Goal: Information Seeking & Learning: Learn about a topic

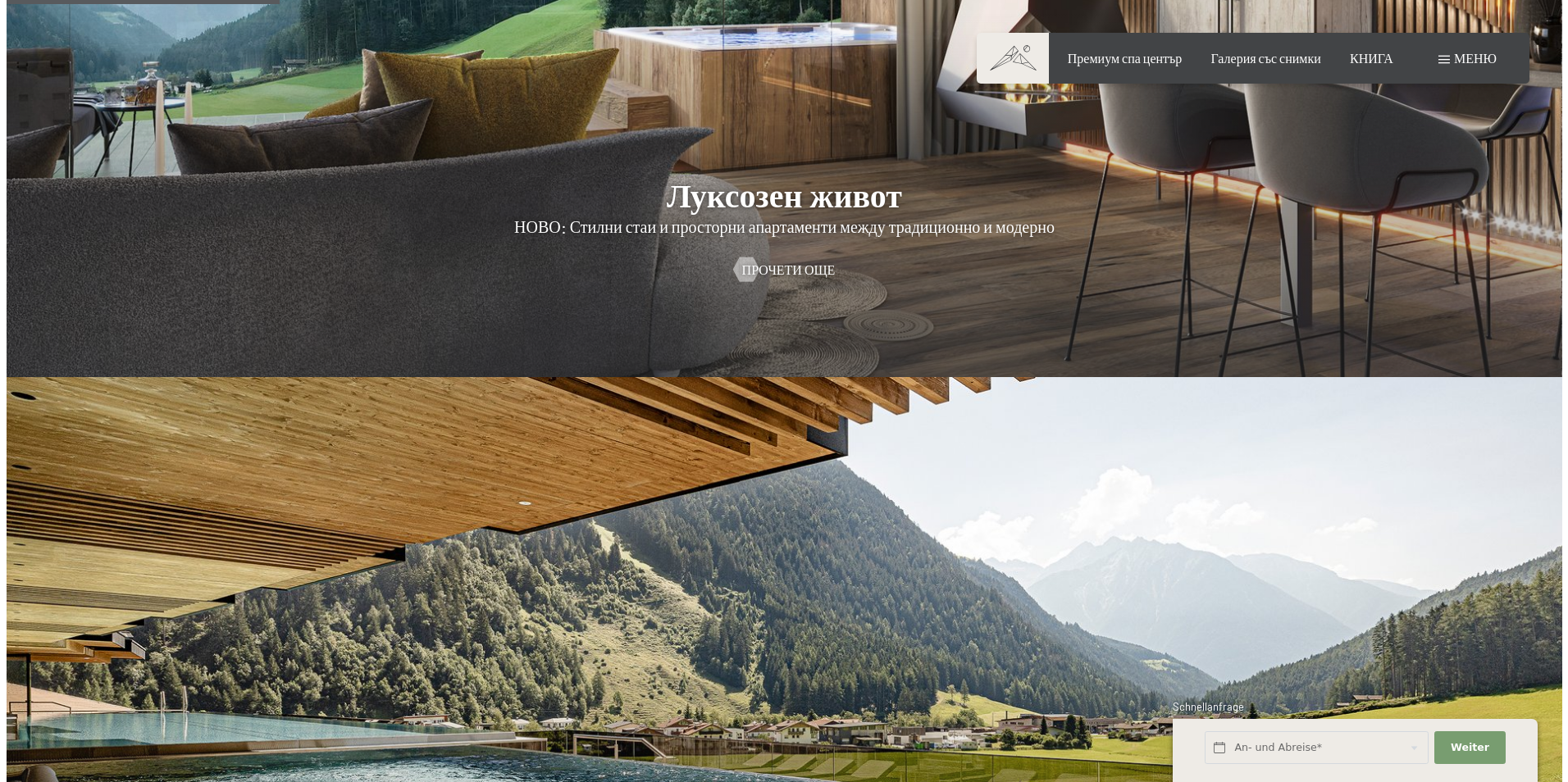
scroll to position [1558, 0]
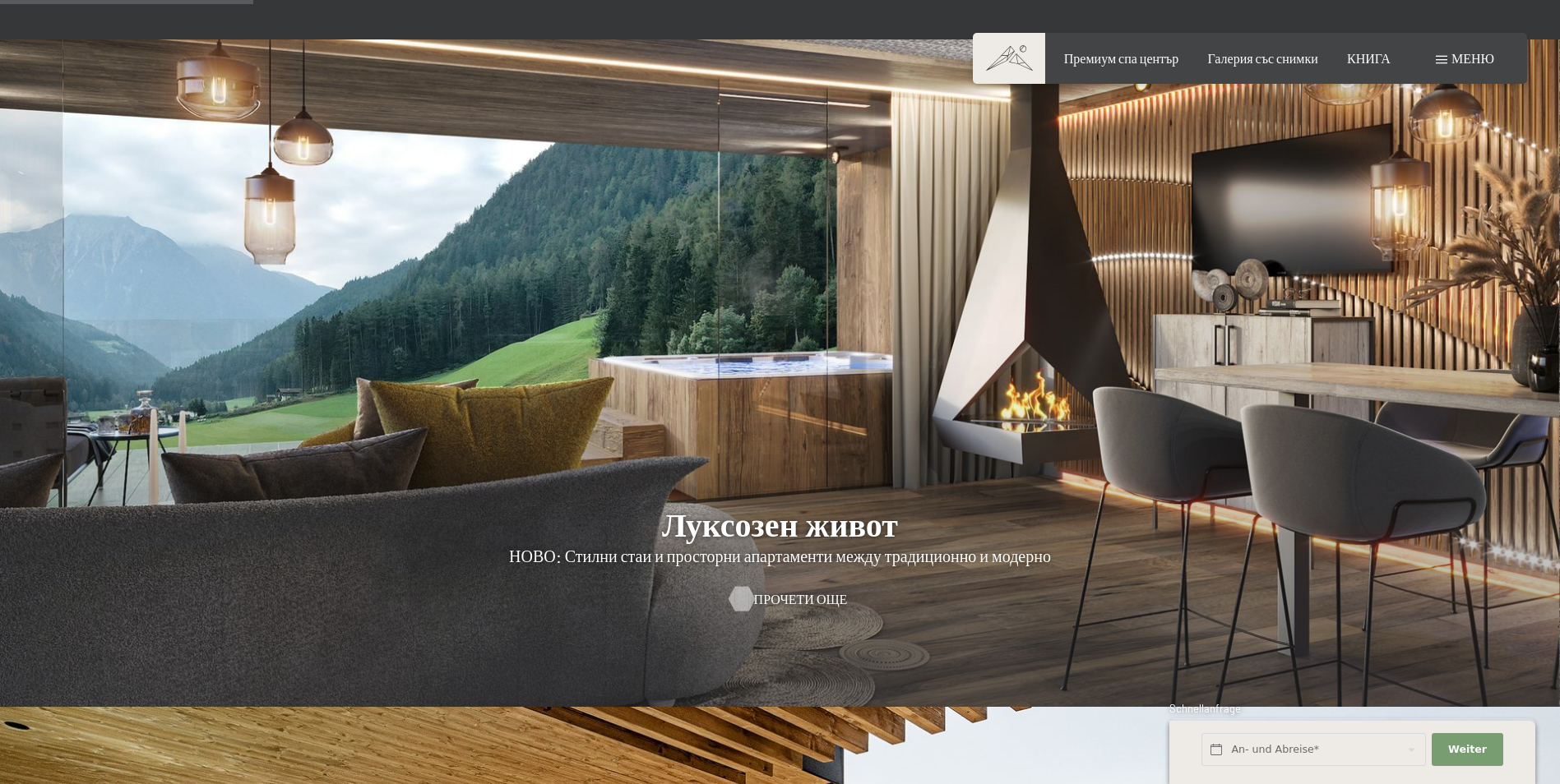
click at [809, 590] on span "Прочети още" at bounding box center [800, 598] width 94 height 18
click at [1469, 64] on span "Меню" at bounding box center [1472, 57] width 43 height 16
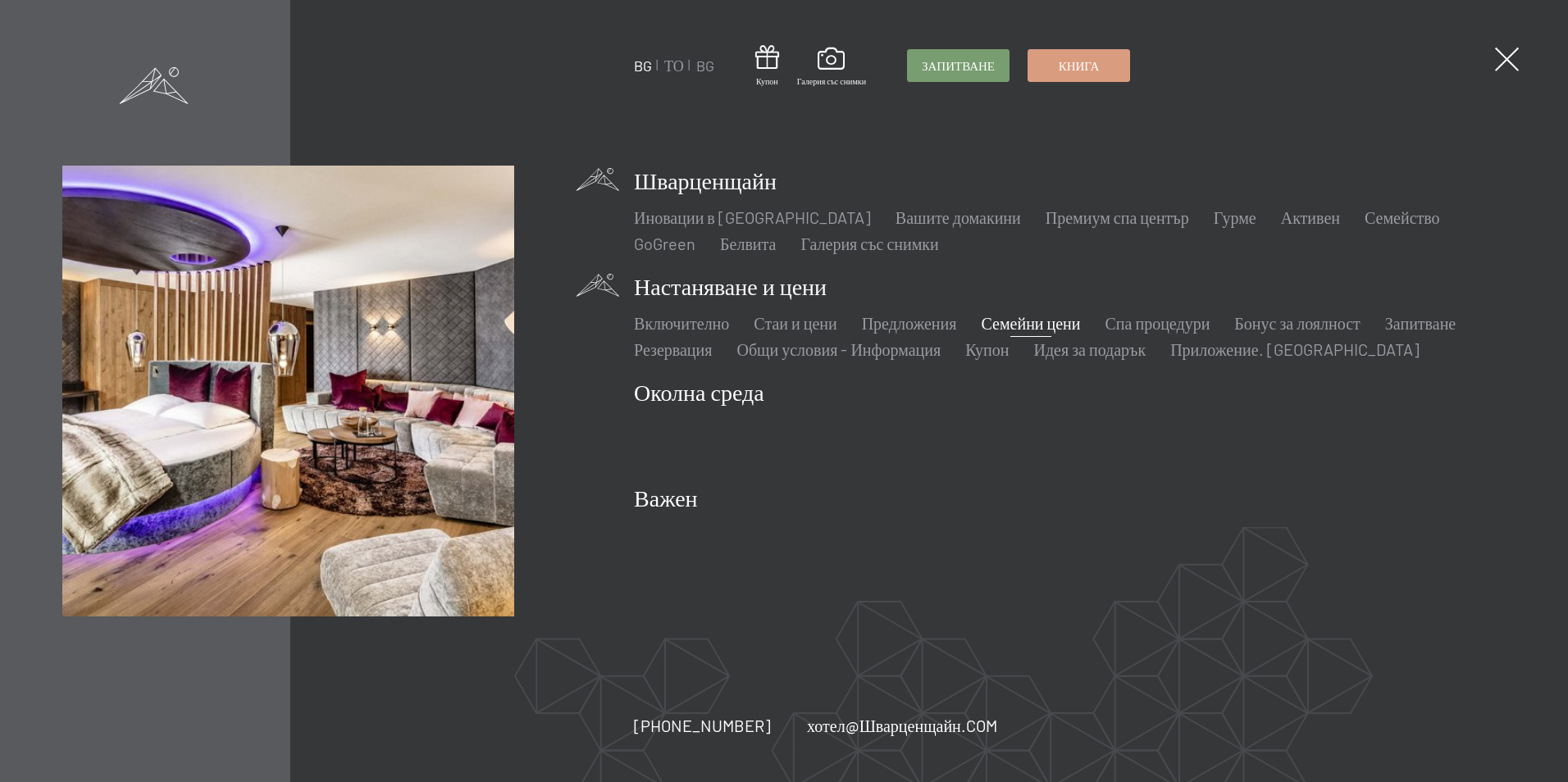
click at [1028, 323] on link "Семейни цени" at bounding box center [1031, 322] width 99 height 19
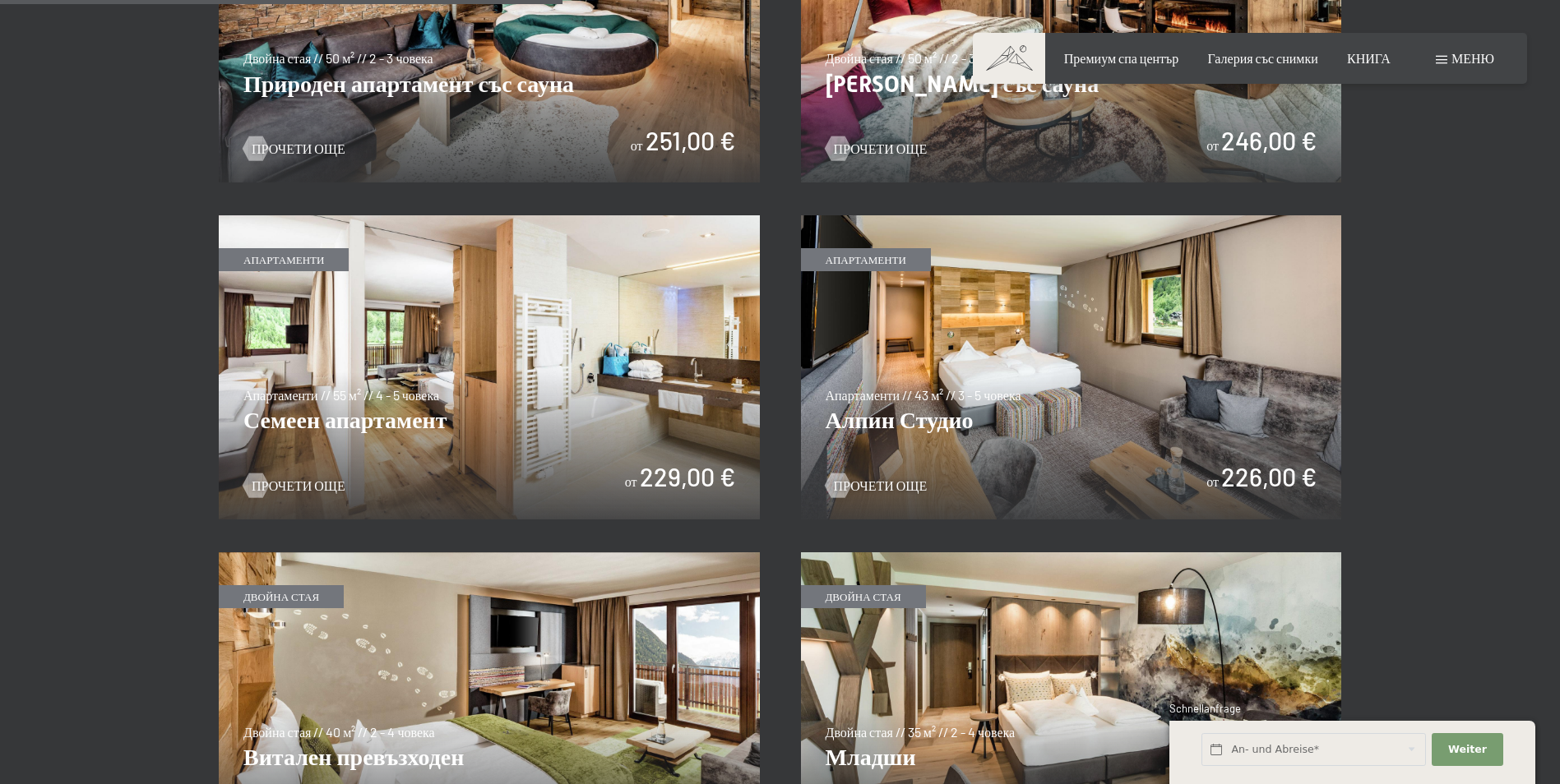
scroll to position [1890, 0]
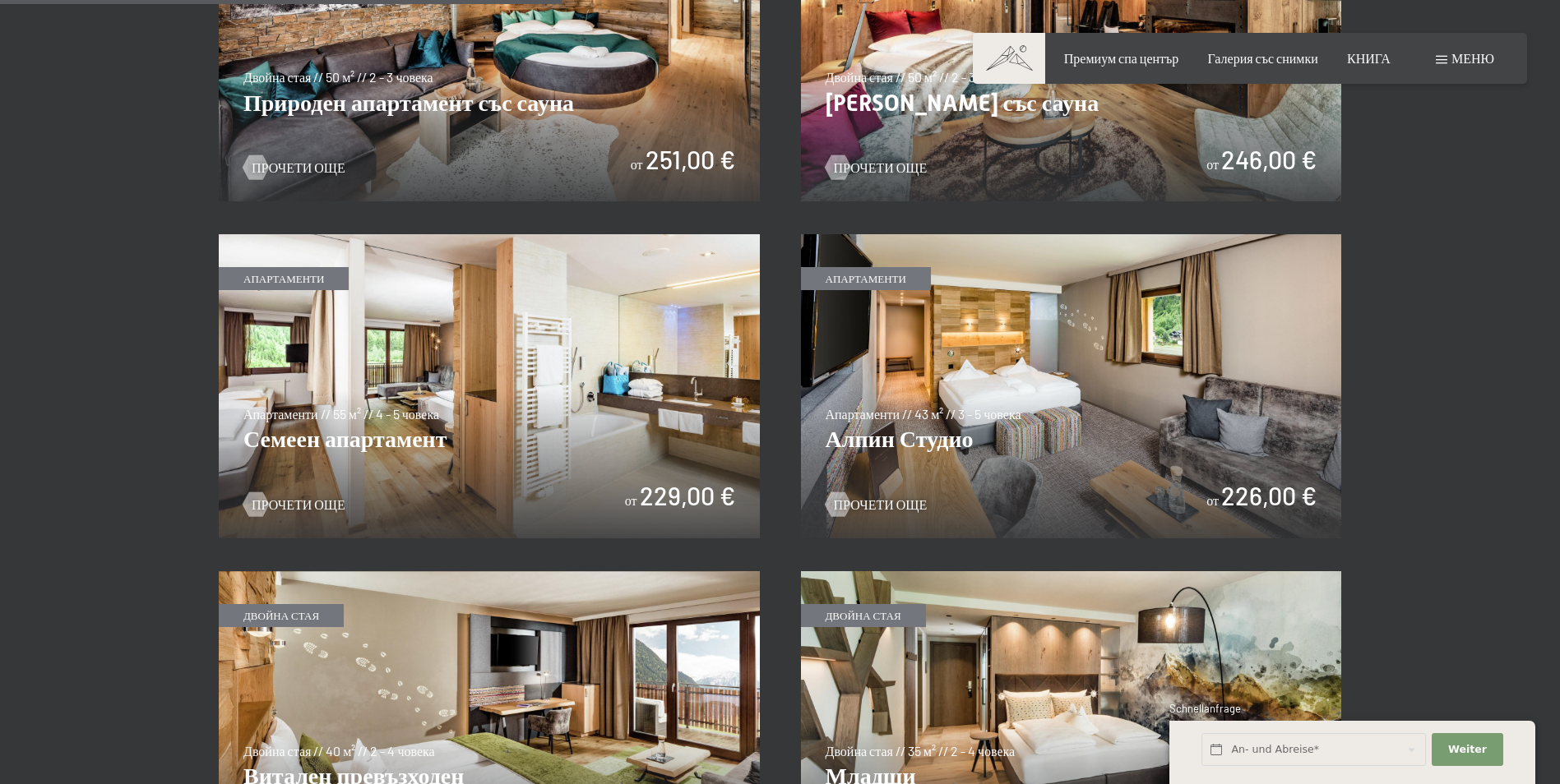
click at [642, 363] on img at bounding box center [489, 387] width 541 height 304
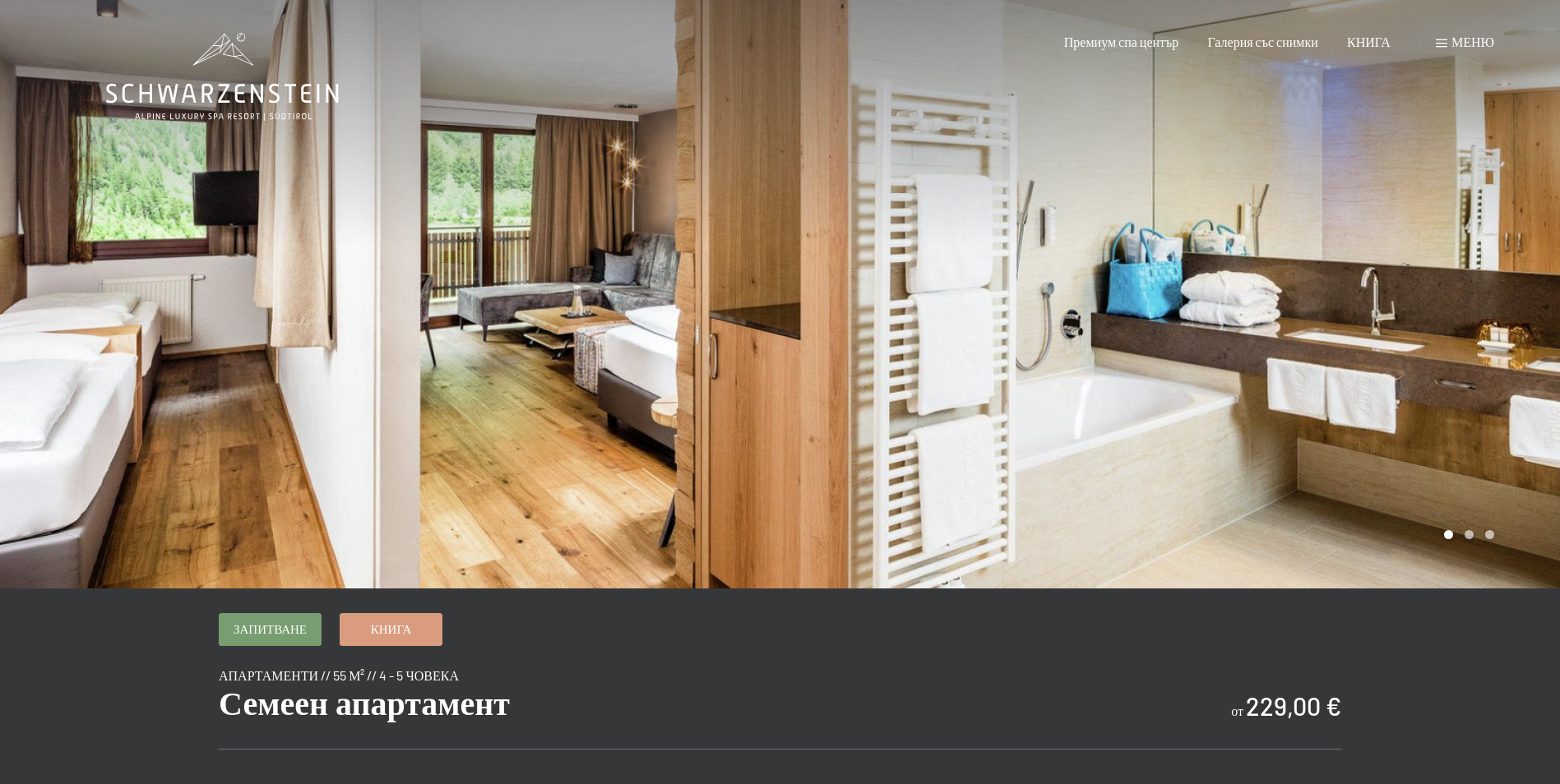
click at [1449, 305] on div at bounding box center [1170, 294] width 780 height 588
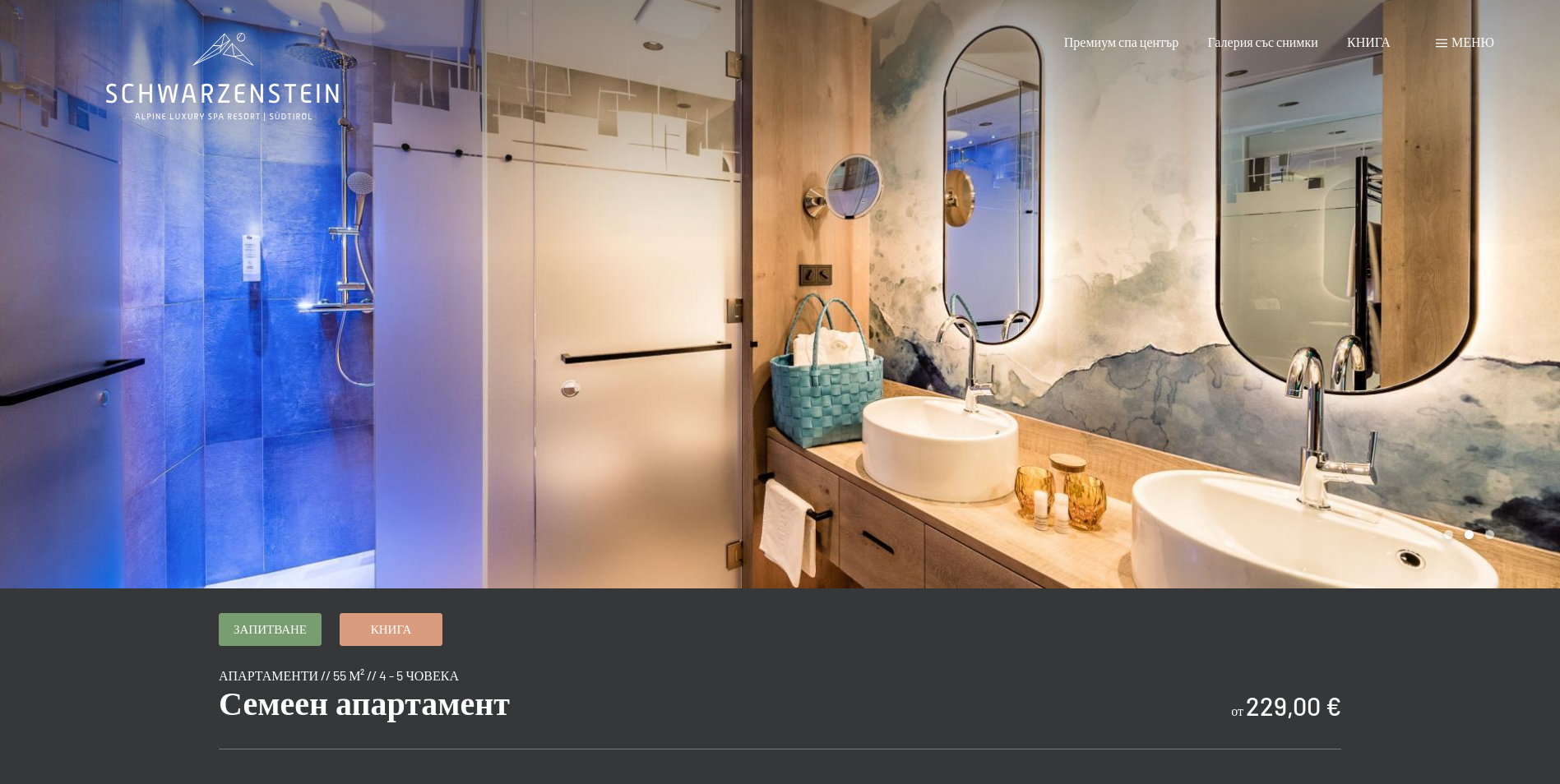
click at [1449, 305] on div at bounding box center [1170, 294] width 780 height 588
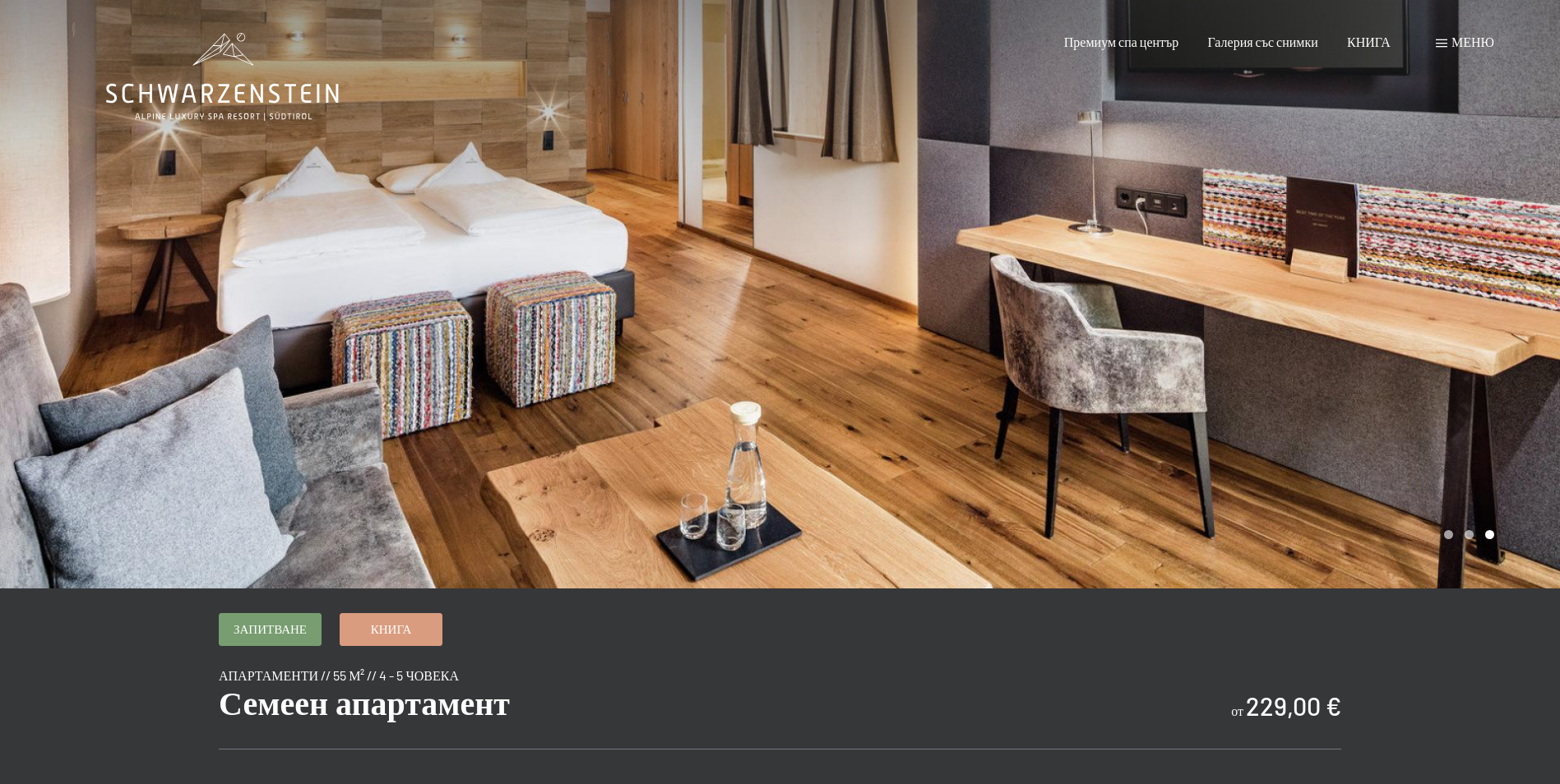
click at [1449, 305] on div at bounding box center [1170, 294] width 780 height 588
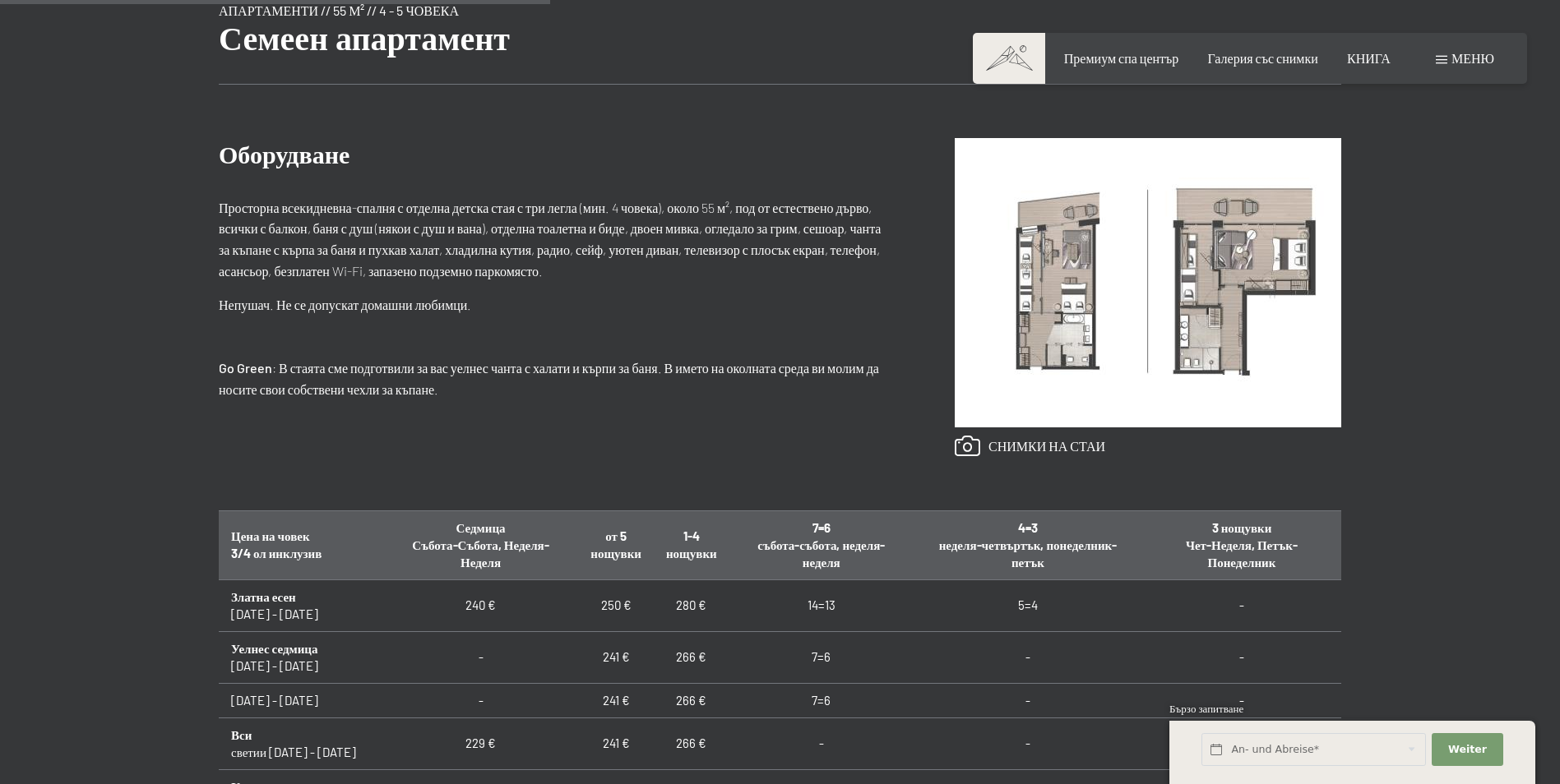
scroll to position [740, 0]
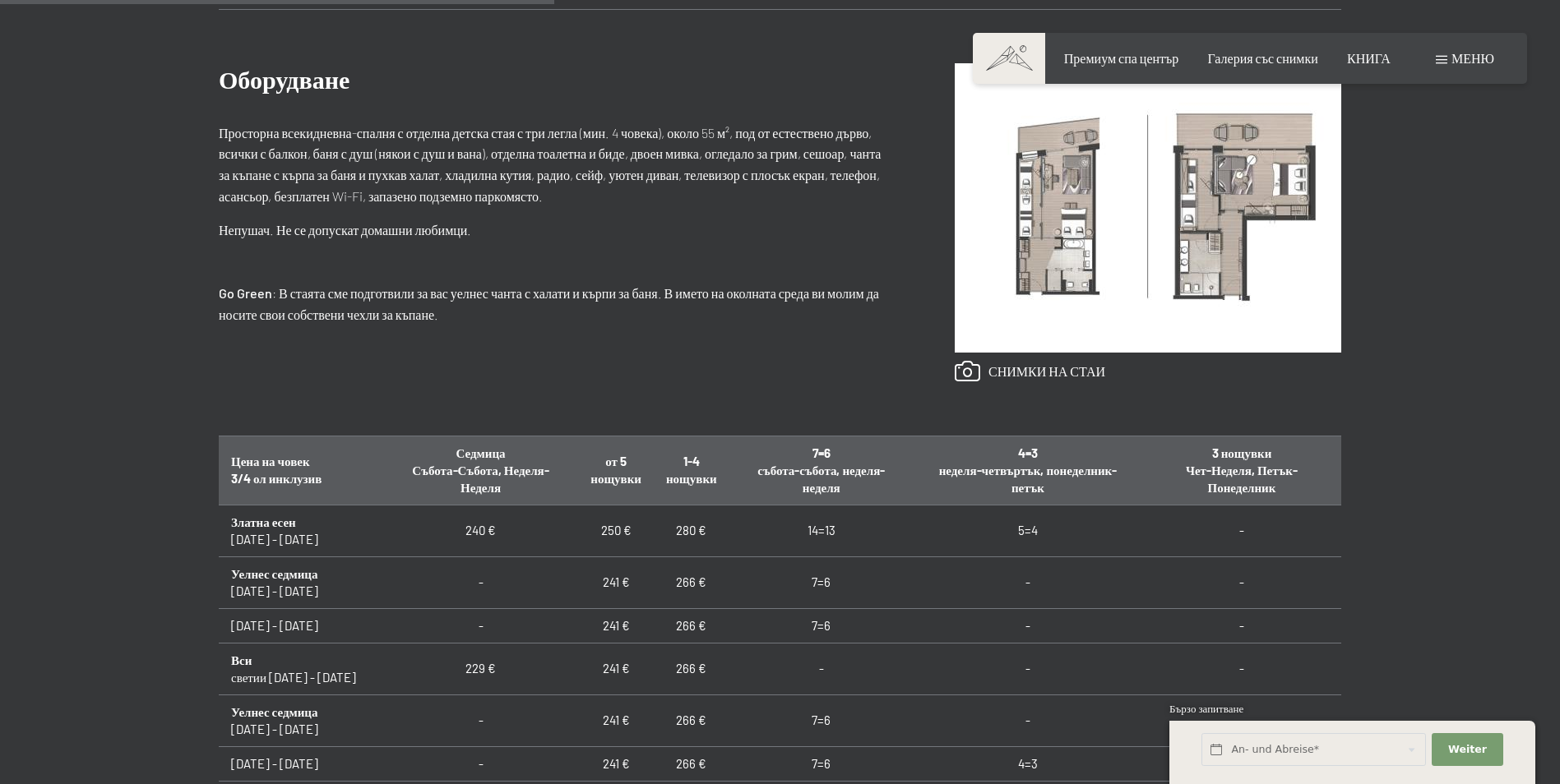
click at [1076, 254] on img at bounding box center [1148, 208] width 387 height 289
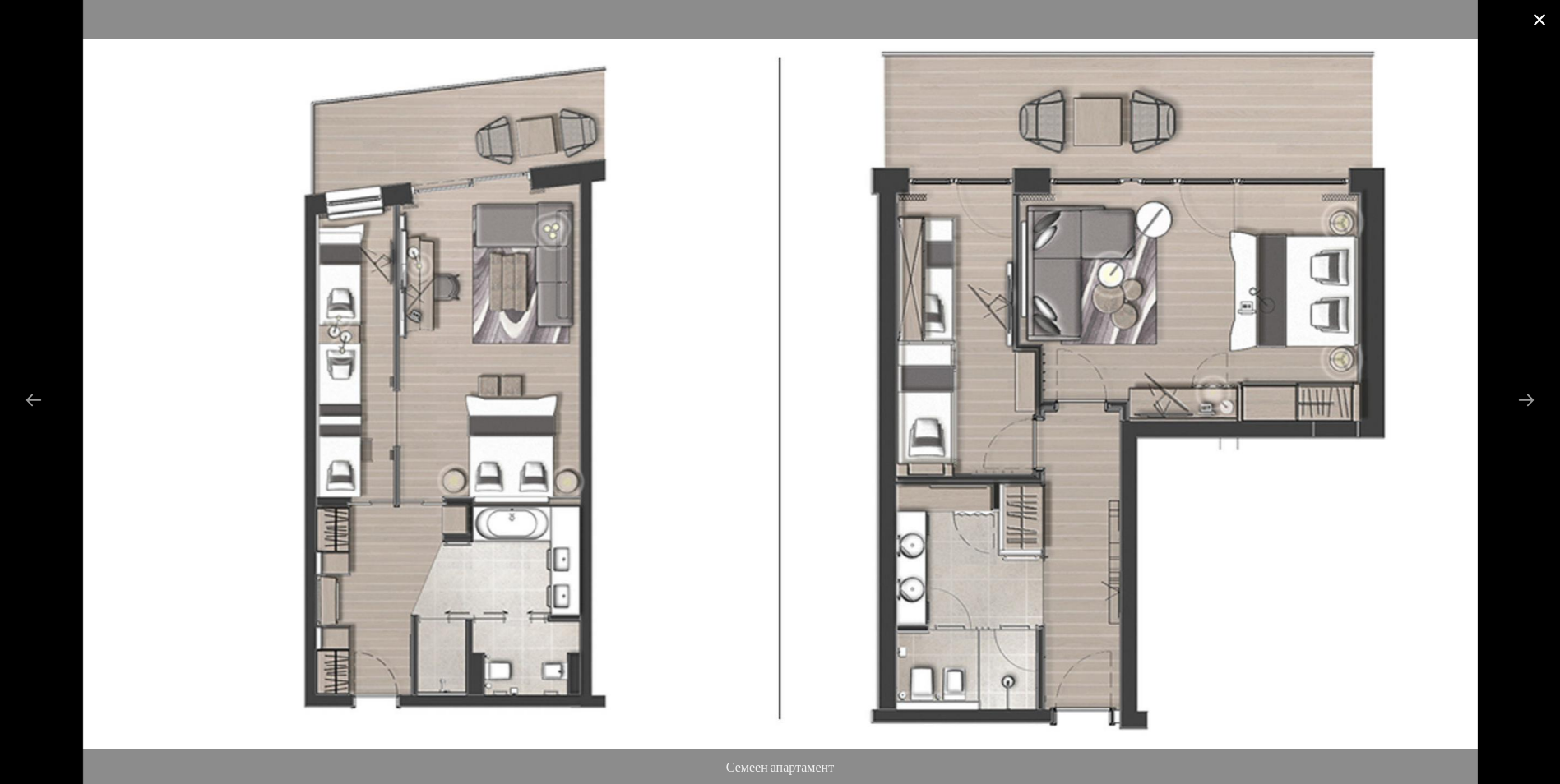
click at [1533, 24] on button "Затвори галерията" at bounding box center [1539, 19] width 41 height 39
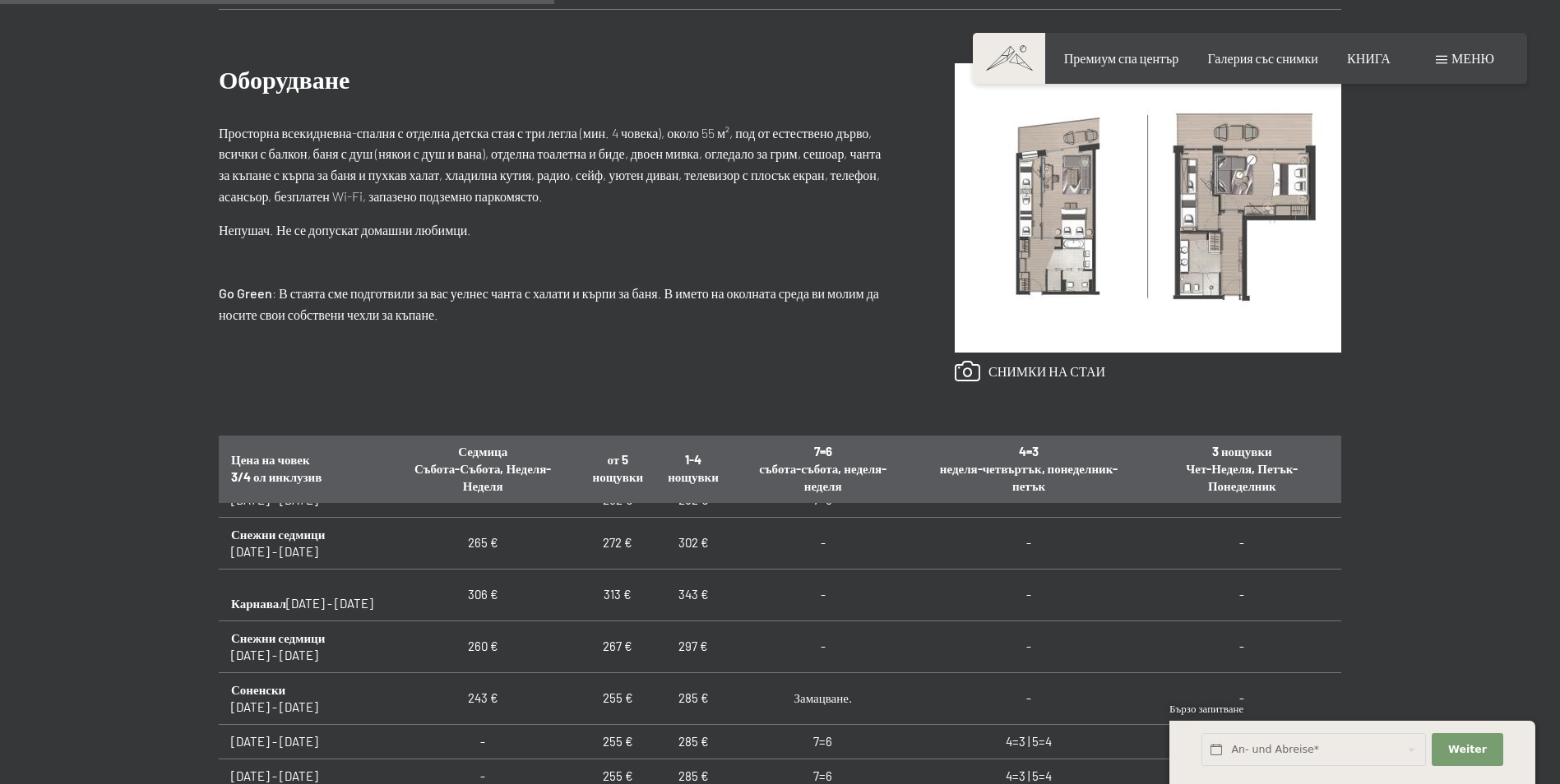
scroll to position [576, 0]
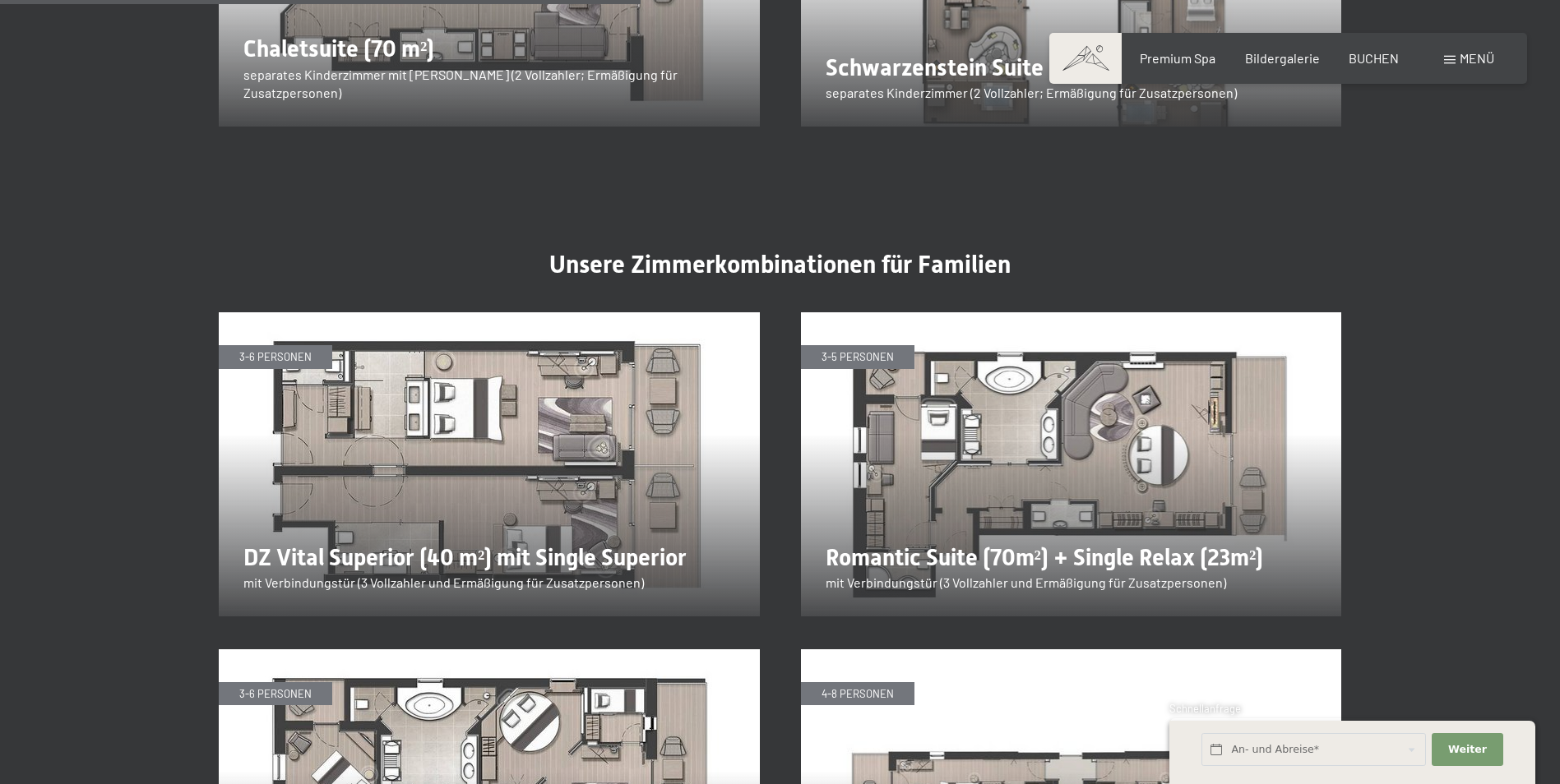
scroll to position [2877, 0]
